Goal: Information Seeking & Learning: Understand process/instructions

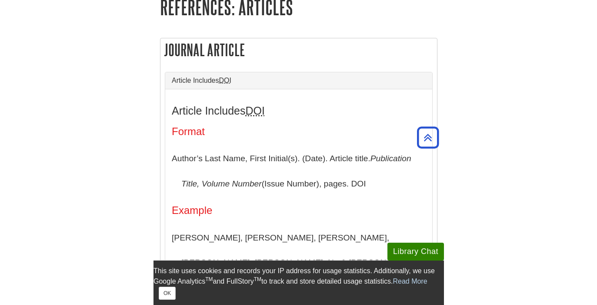
scroll to position [162, 0]
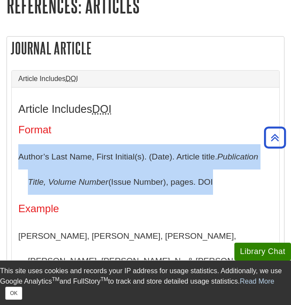
drag, startPoint x: 220, startPoint y: 189, endPoint x: 16, endPoint y: 160, distance: 206.6
click at [15, 161] on div "Article Includes DOI Format Author’s Last Name, First Initial(s). (Date). Artic…" at bounding box center [145, 295] width 267 height 416
copy p "Author’s Last Name, First Initial(s). (Date). Article title. Publication Title,…"
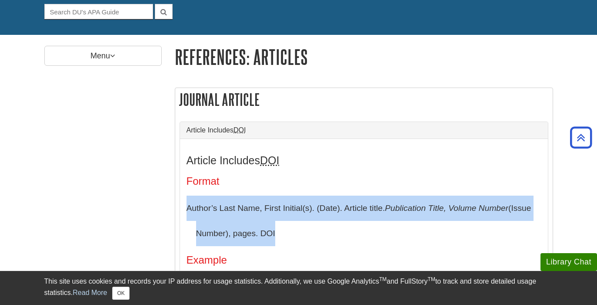
scroll to position [0, 0]
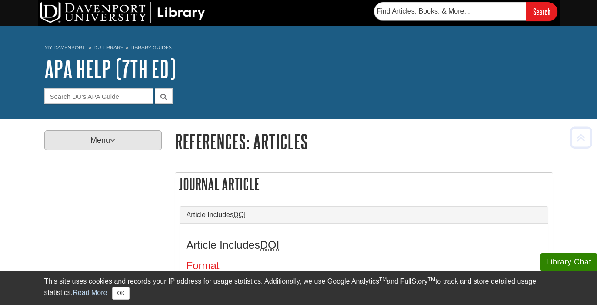
click at [98, 139] on p "Menu" at bounding box center [102, 140] width 117 height 20
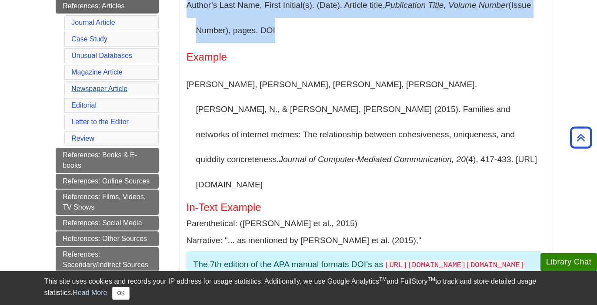
scroll to position [303, 0]
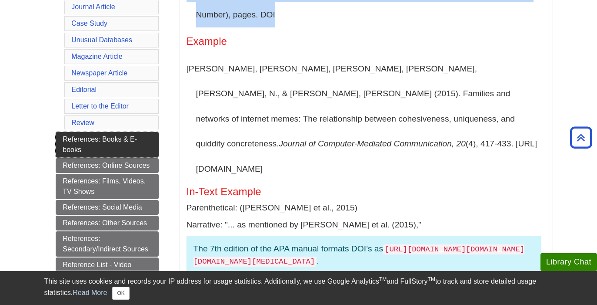
click at [103, 141] on link "References: Books & E-books" at bounding box center [107, 144] width 103 height 25
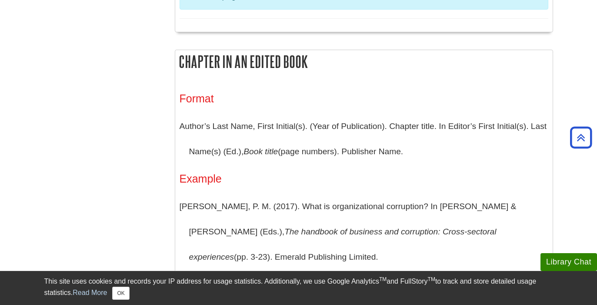
scroll to position [1090, 0]
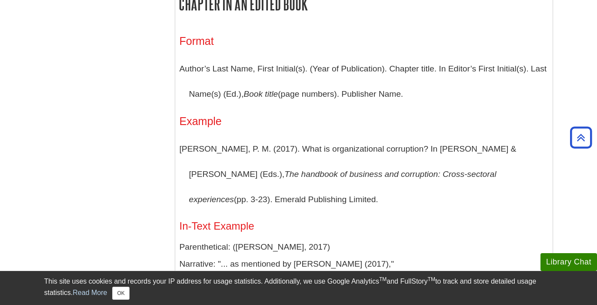
drag, startPoint x: 419, startPoint y: 102, endPoint x: 175, endPoint y: 77, distance: 244.6
click at [175, 77] on div "Format Author’s Last Name, First Initial(s). (Year of Publication). Chapter tit…" at bounding box center [364, 172] width 378 height 301
copy p "Author’s Last Name, First Initial(s). (Year of Publication). Chapter title. In …"
click at [346, 98] on p "Author’s Last Name, First Initial(s). (Year of Publication). Chapter title. In …" at bounding box center [364, 81] width 369 height 50
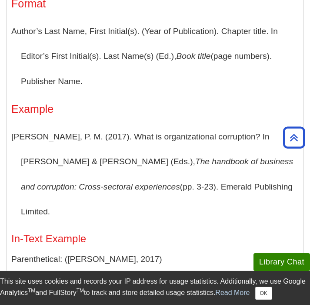
scroll to position [1687, 0]
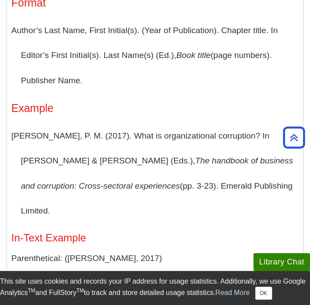
click at [170, 113] on div "Format Author’s Last Name, First Initial(s). (Year of Publication). Chapter tit…" at bounding box center [155, 166] width 288 height 338
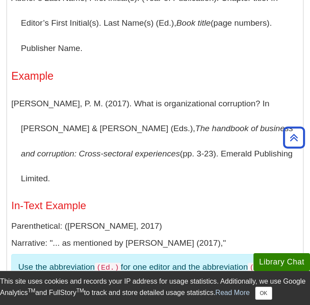
scroll to position [1708, 0]
